Goal: Information Seeking & Learning: Learn about a topic

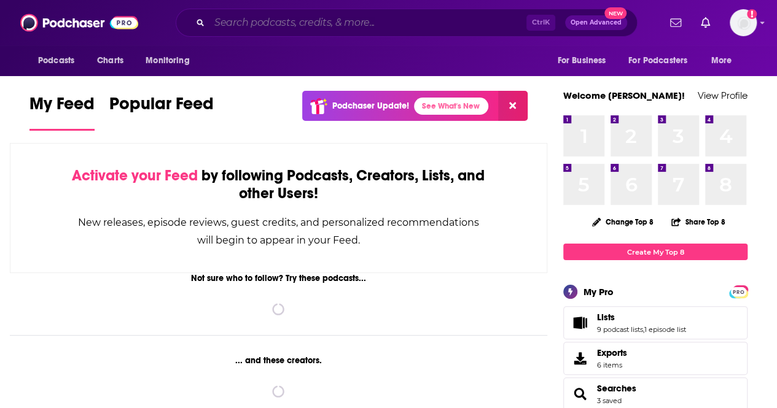
click at [321, 20] on input "Search podcasts, credits, & more..." at bounding box center [367, 23] width 317 height 20
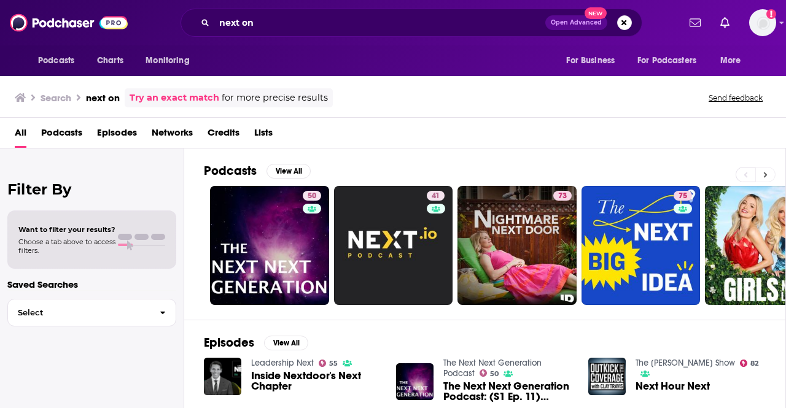
click at [764, 173] on icon at bounding box center [765, 175] width 4 height 9
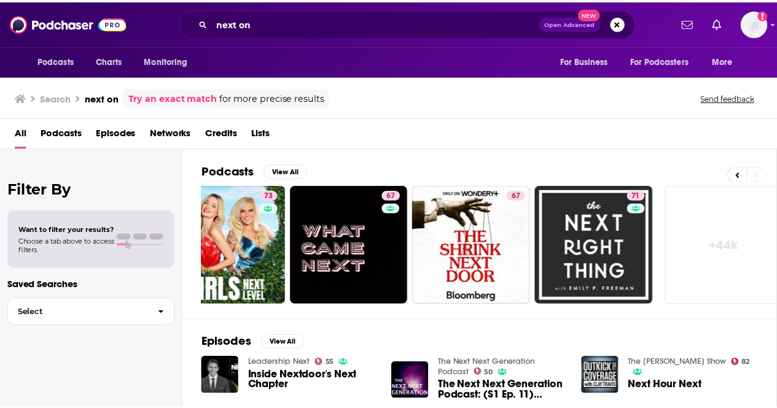
scroll to position [0, 545]
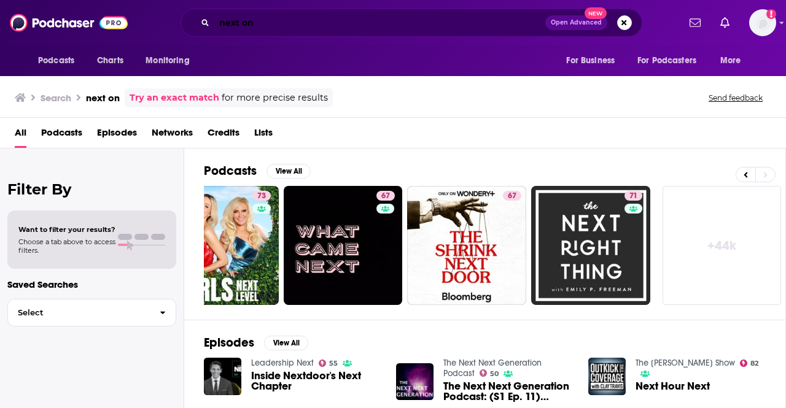
click at [273, 25] on input "next on" at bounding box center [379, 23] width 331 height 20
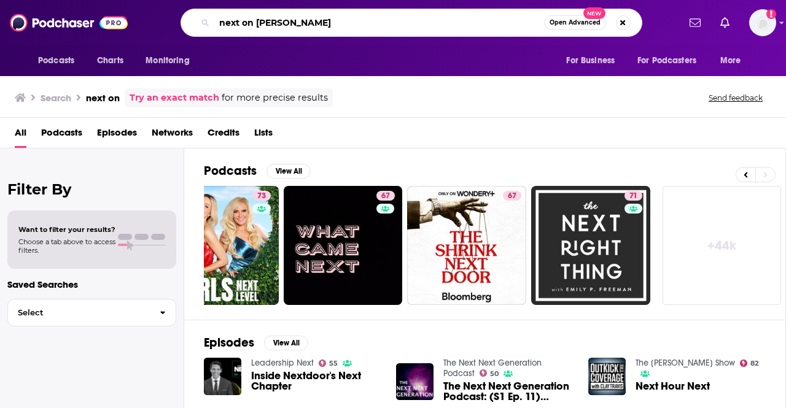
type input "next on [PERSON_NAME]"
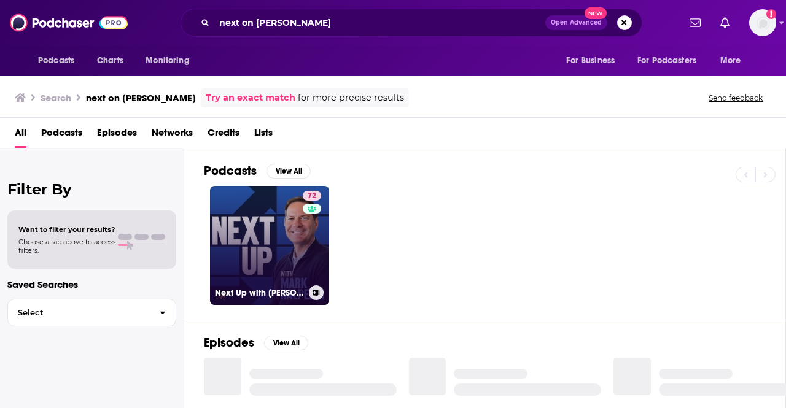
click at [273, 211] on link "72 Next Up with [PERSON_NAME]" at bounding box center [269, 245] width 119 height 119
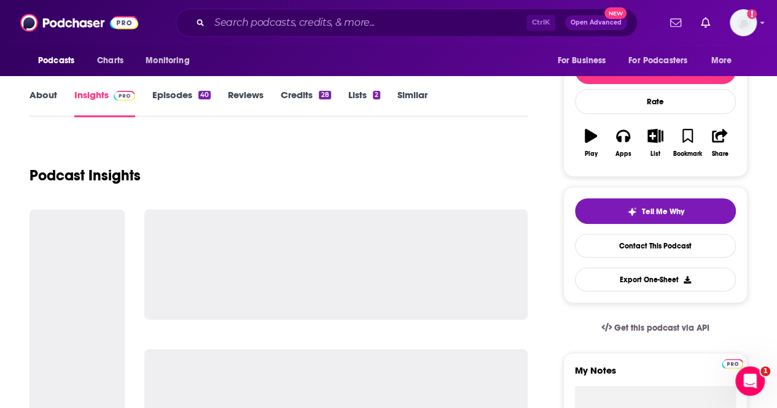
scroll to position [184, 0]
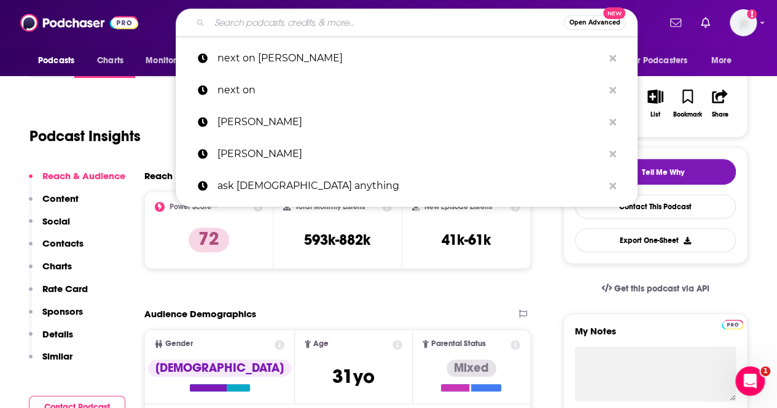
click at [257, 25] on input "Search podcasts, credits, & more..." at bounding box center [386, 23] width 354 height 20
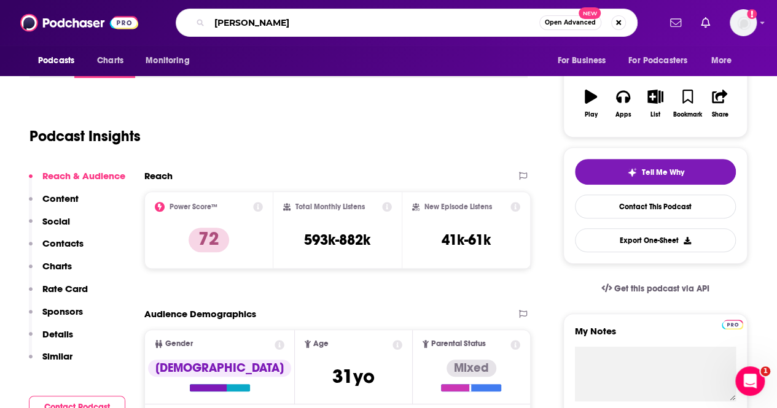
type input "[PERSON_NAME]"
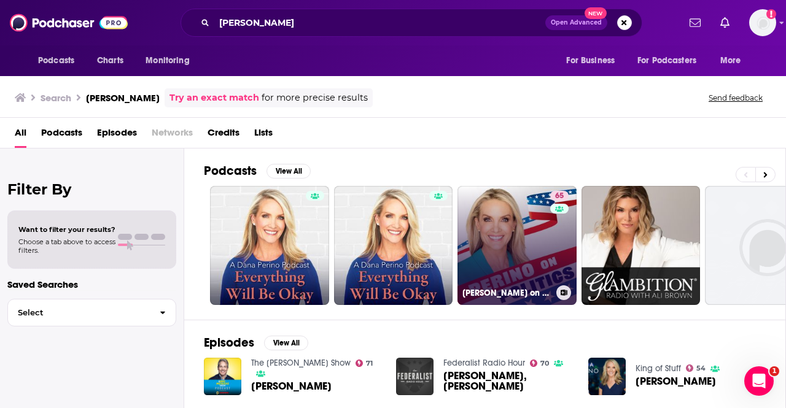
click at [487, 222] on link "65 [PERSON_NAME] on Politics" at bounding box center [516, 245] width 119 height 119
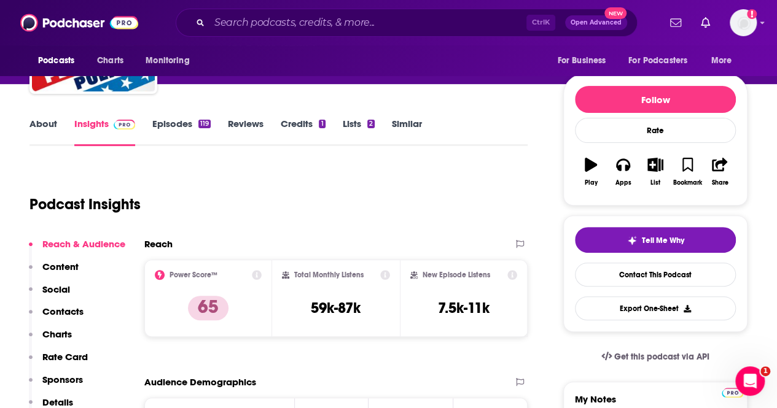
scroll to position [184, 0]
